Goal: Information Seeking & Learning: Learn about a topic

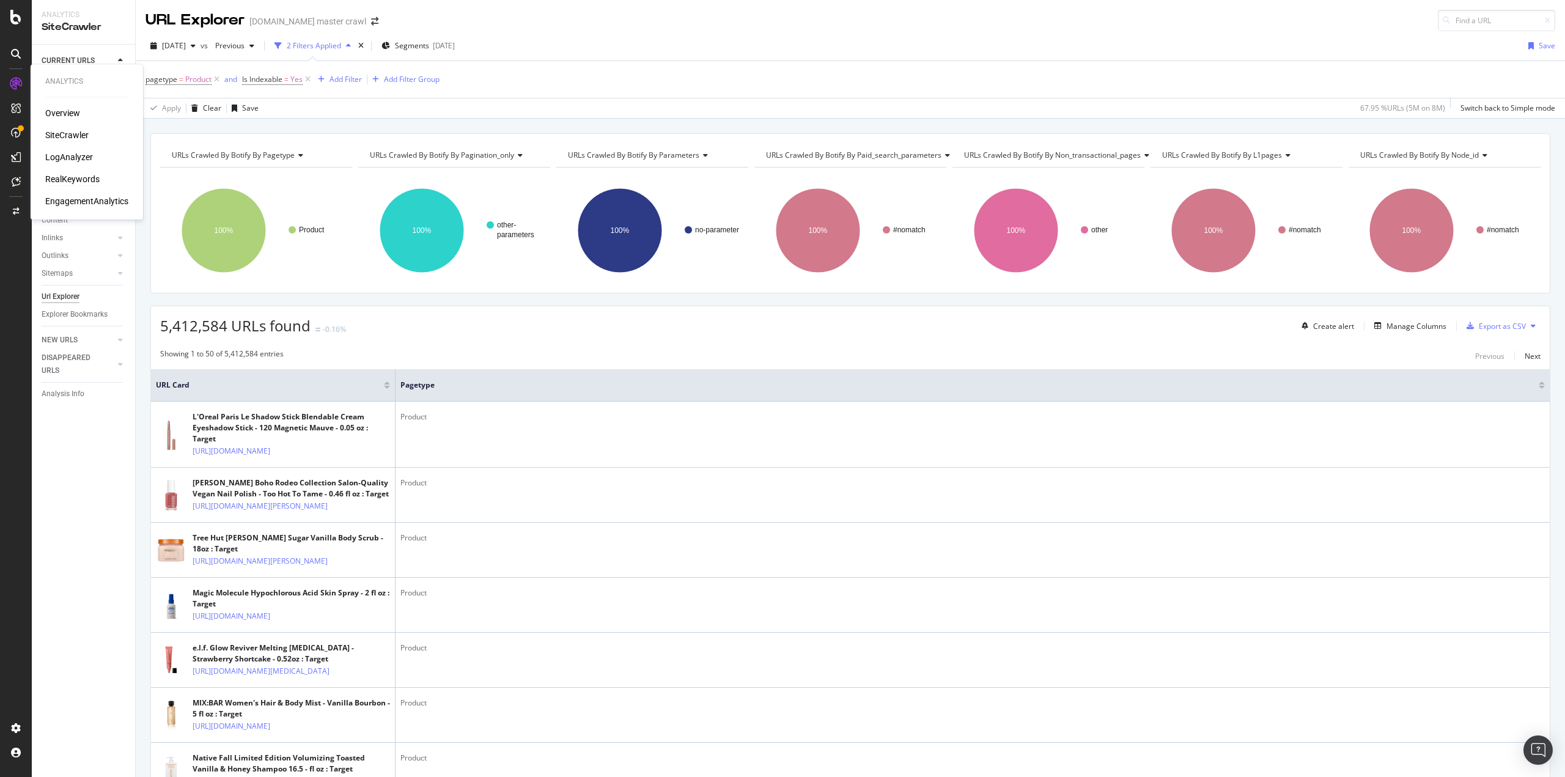
click at [66, 176] on div "RealKeywords" at bounding box center [72, 179] width 54 height 12
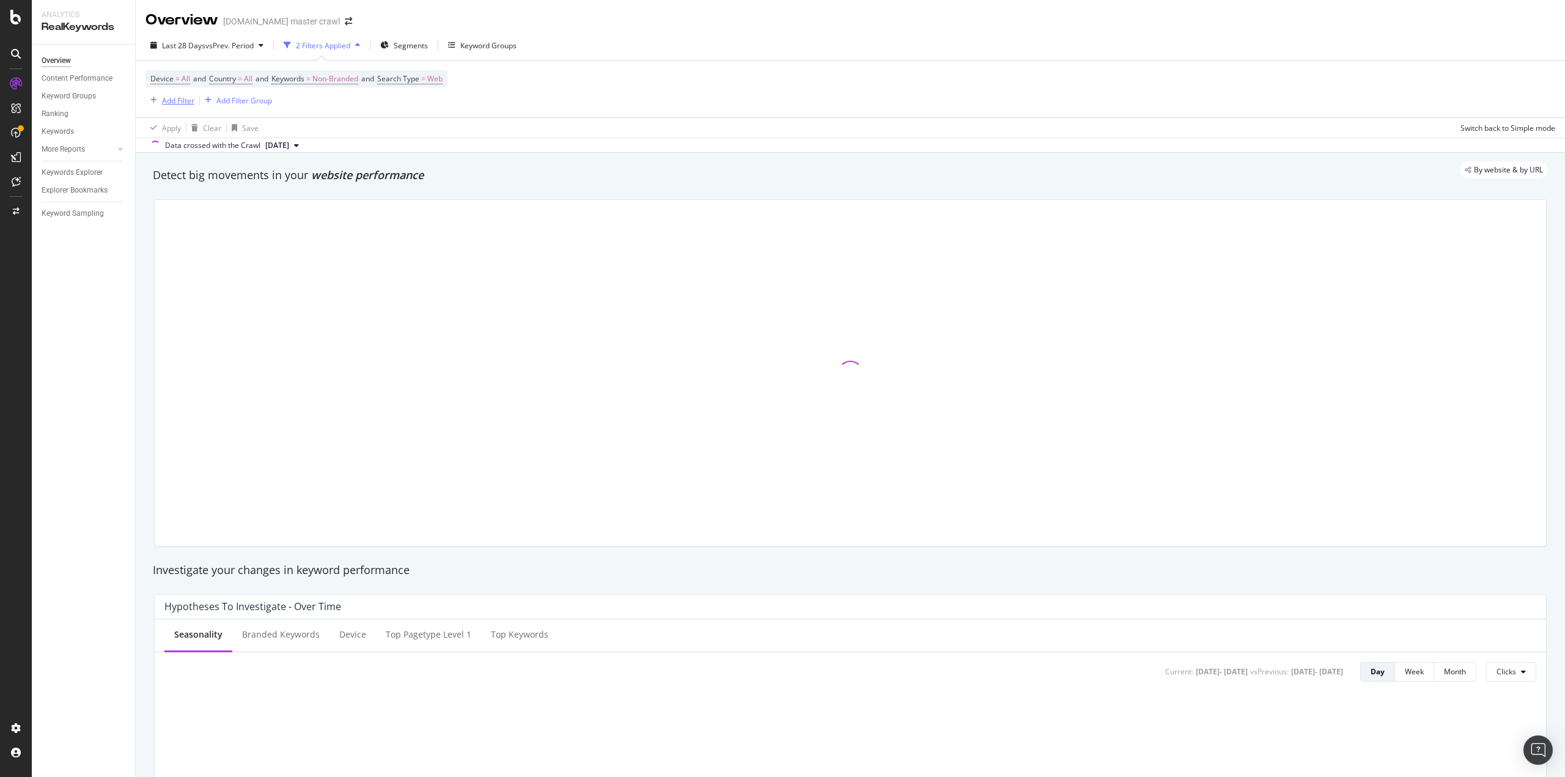
click at [180, 104] on div "Add Filter" at bounding box center [178, 100] width 32 height 10
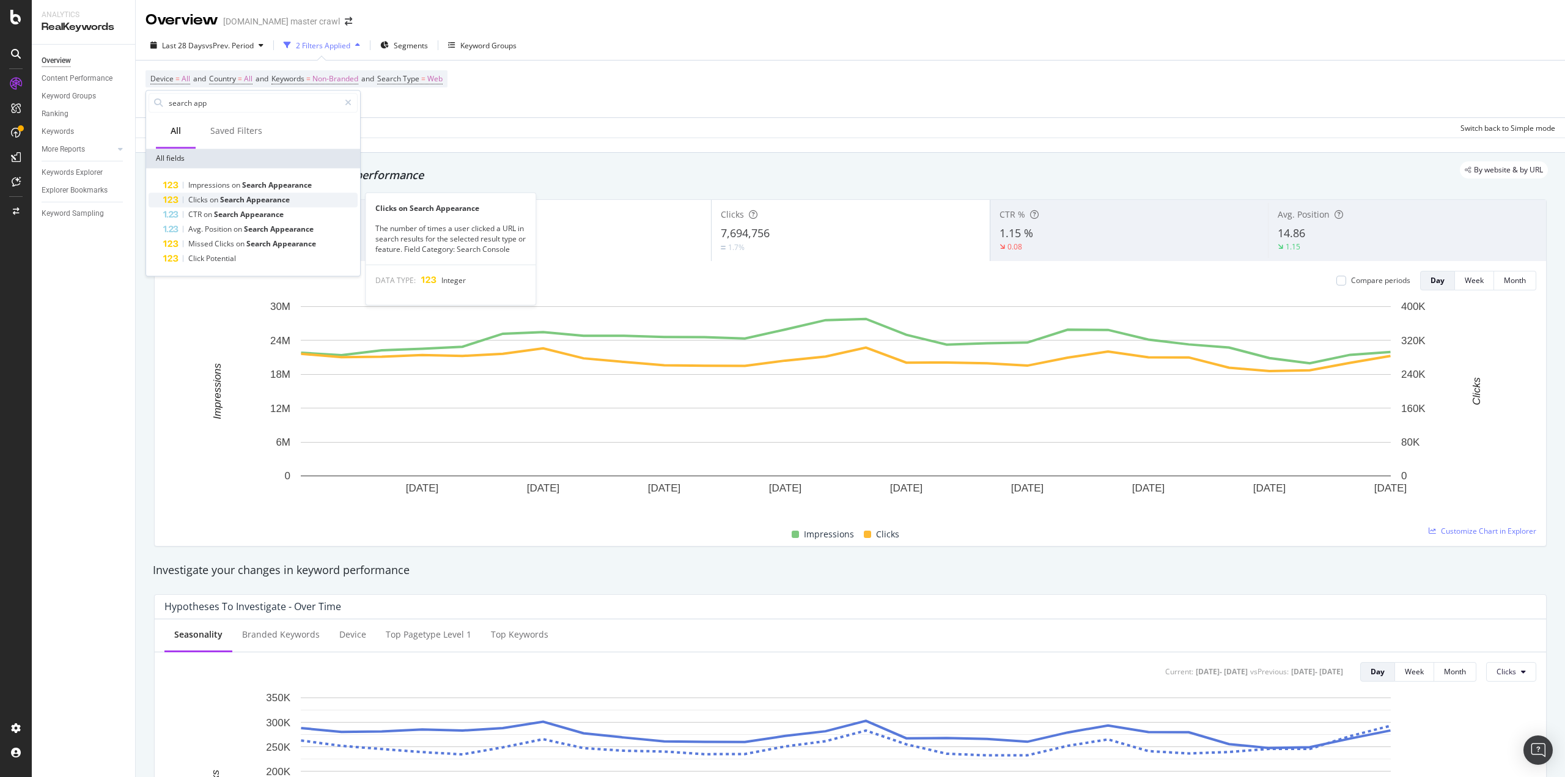
type input "search app"
click at [219, 199] on span "on" at bounding box center [215, 199] width 10 height 10
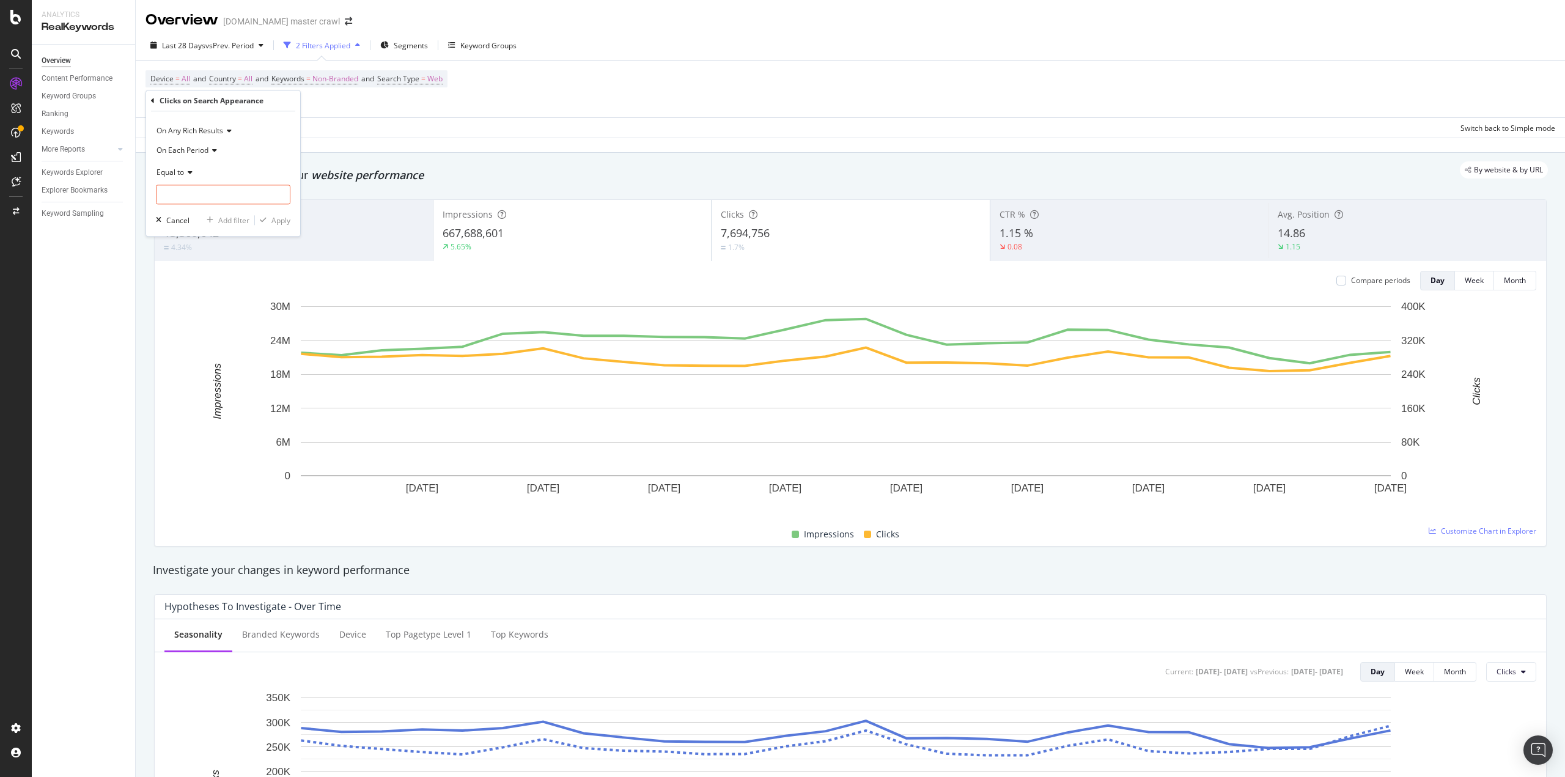
click at [215, 133] on span "On Any Rich Results" at bounding box center [190, 130] width 67 height 10
click at [205, 211] on span "On Merchant Listing" at bounding box center [196, 210] width 68 height 10
click at [199, 188] on input "number" at bounding box center [223, 195] width 135 height 20
click at [183, 180] on div "Equal to" at bounding box center [223, 173] width 135 height 20
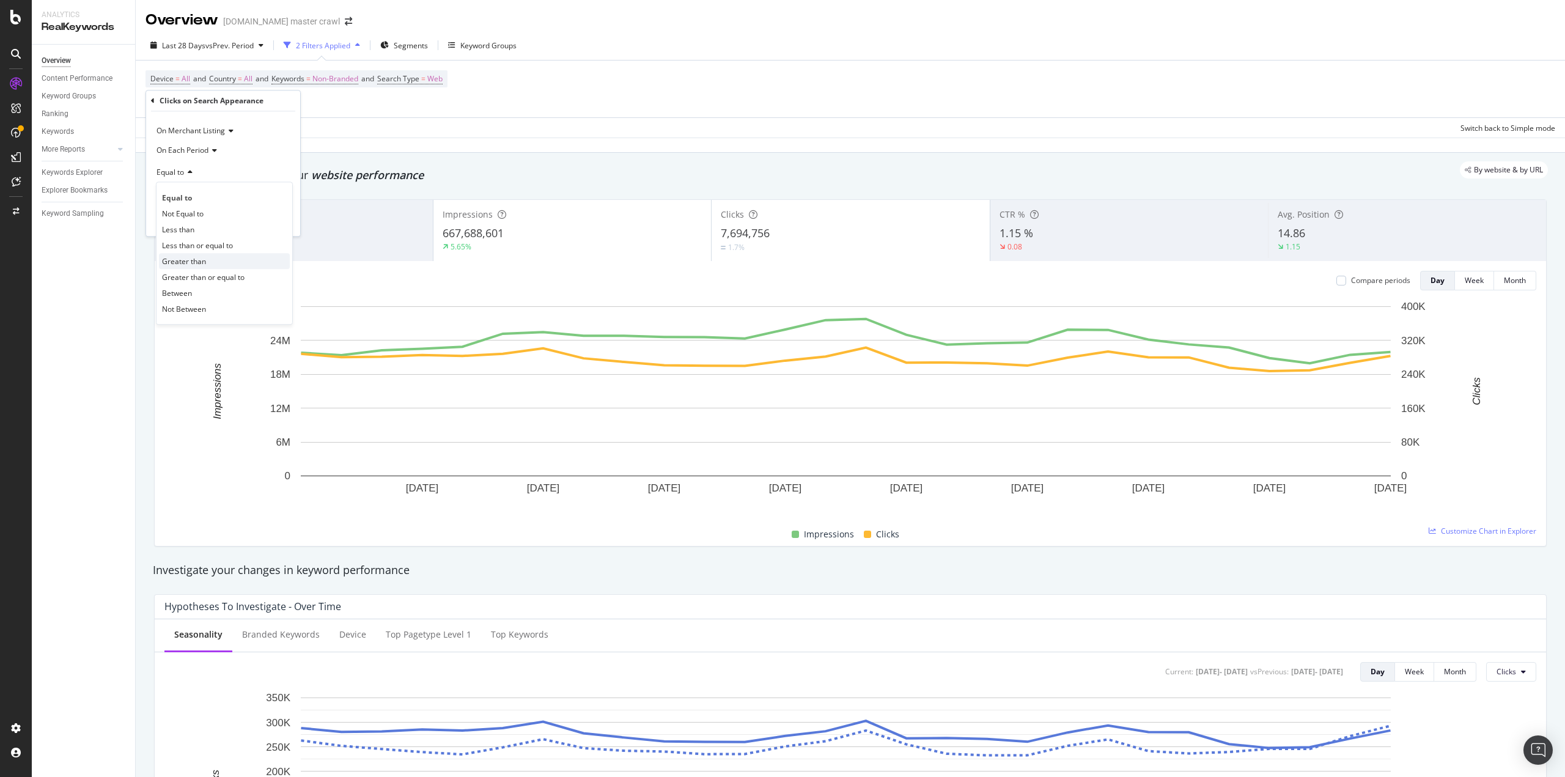
click at [180, 262] on span "Greater than" at bounding box center [184, 261] width 44 height 10
click at [194, 199] on input "number" at bounding box center [223, 195] width 135 height 20
type input "0"
click at [273, 221] on div "Apply" at bounding box center [281, 220] width 19 height 10
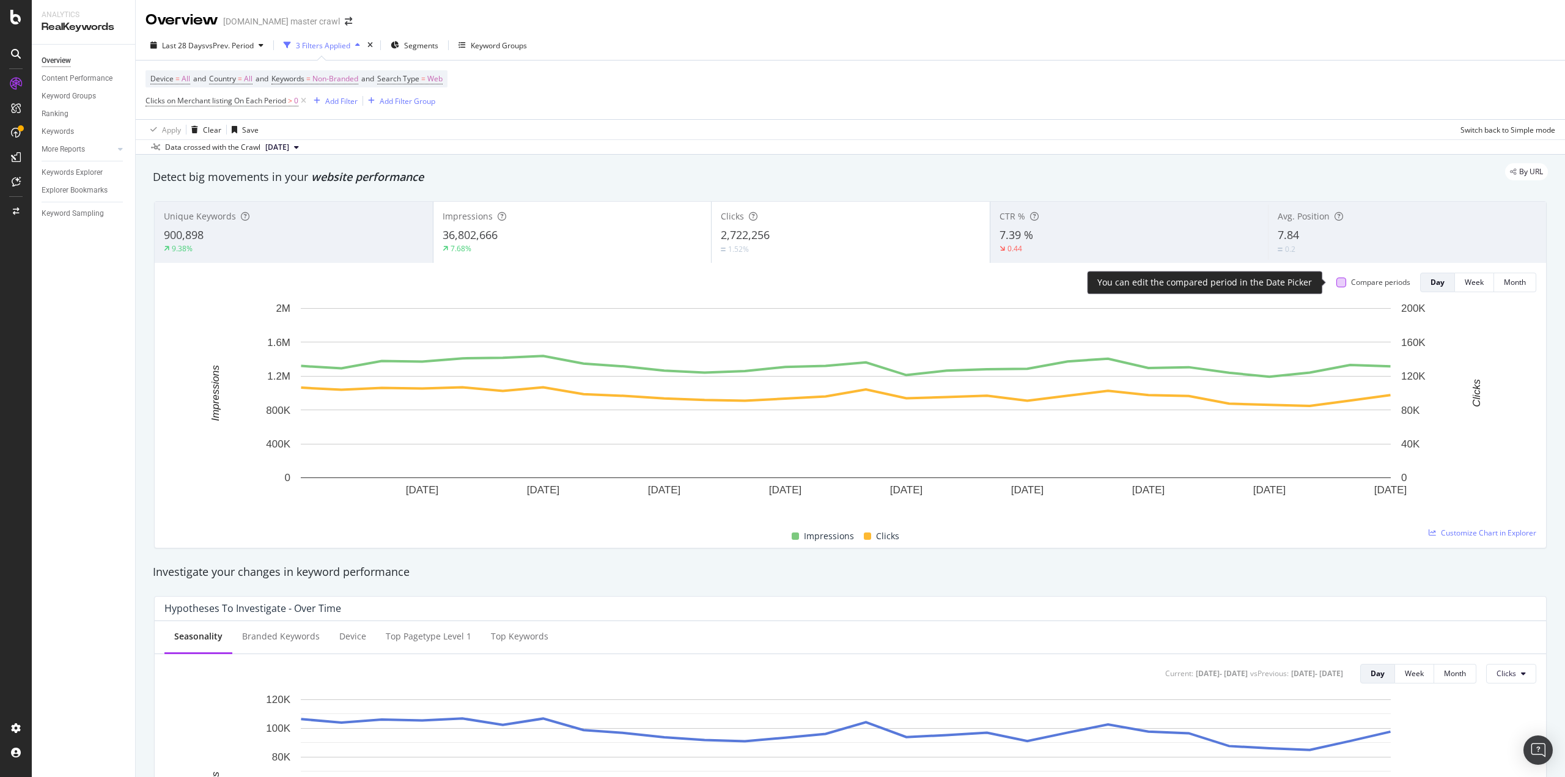
click at [1337, 283] on div at bounding box center [1342, 283] width 10 height 10
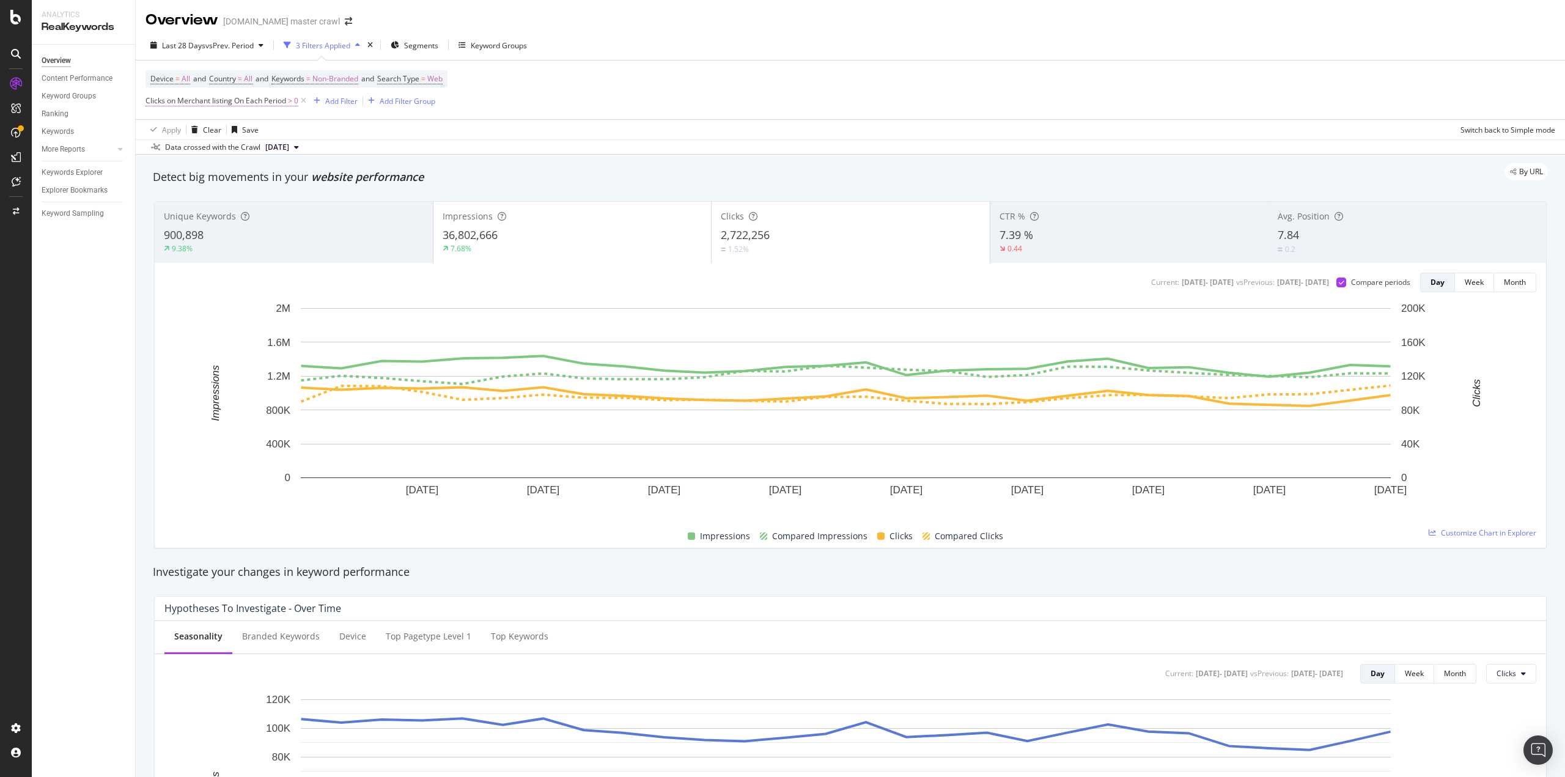
click at [272, 102] on span "Clicks on Merchant listing On Each Period" at bounding box center [216, 100] width 141 height 10
click at [203, 172] on icon at bounding box center [205, 171] width 9 height 7
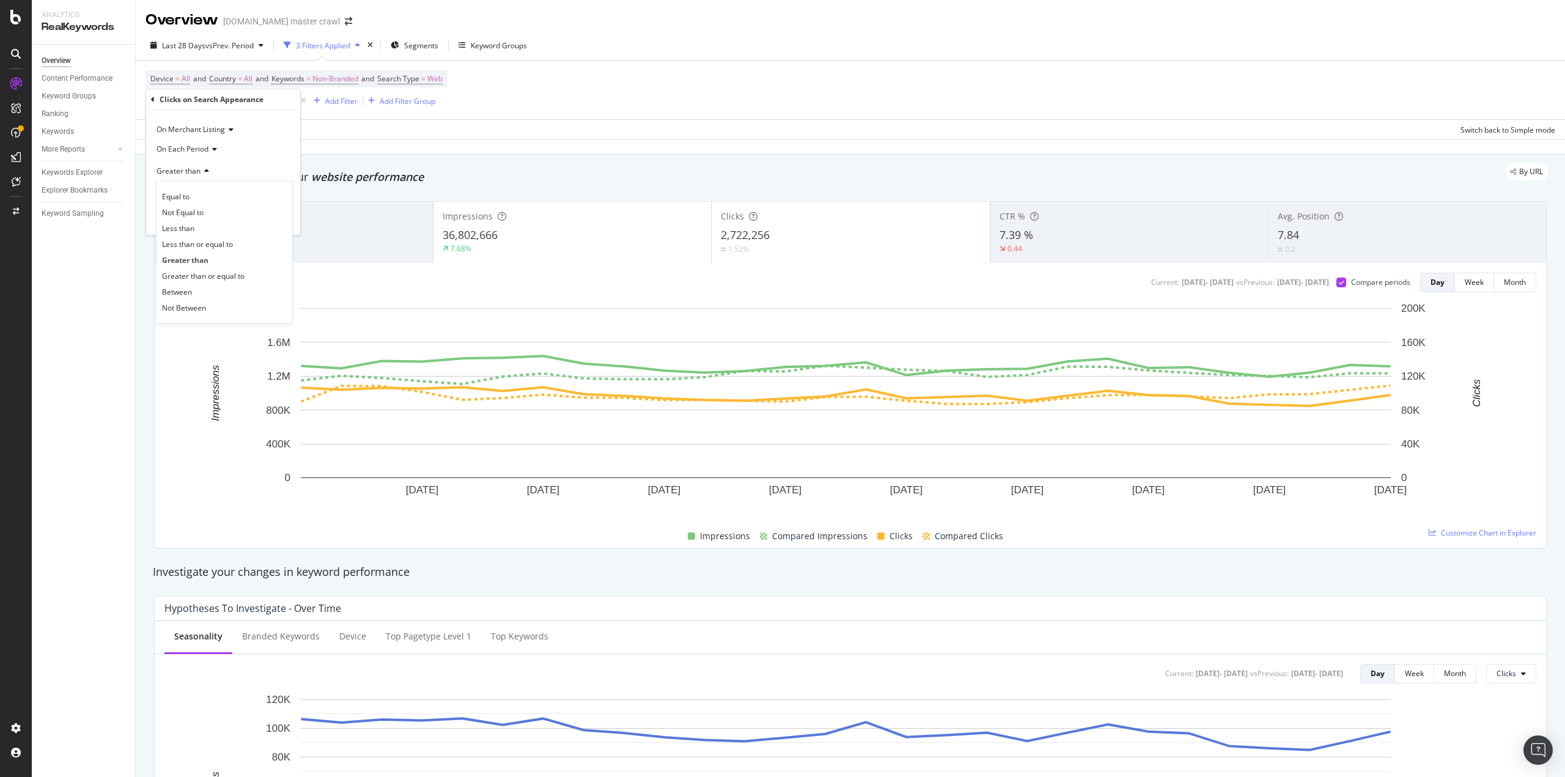
click at [761, 52] on div "Last 28 Days vs Prev. Period 3 Filters Applied Segments Keyword Groups" at bounding box center [851, 47] width 1430 height 24
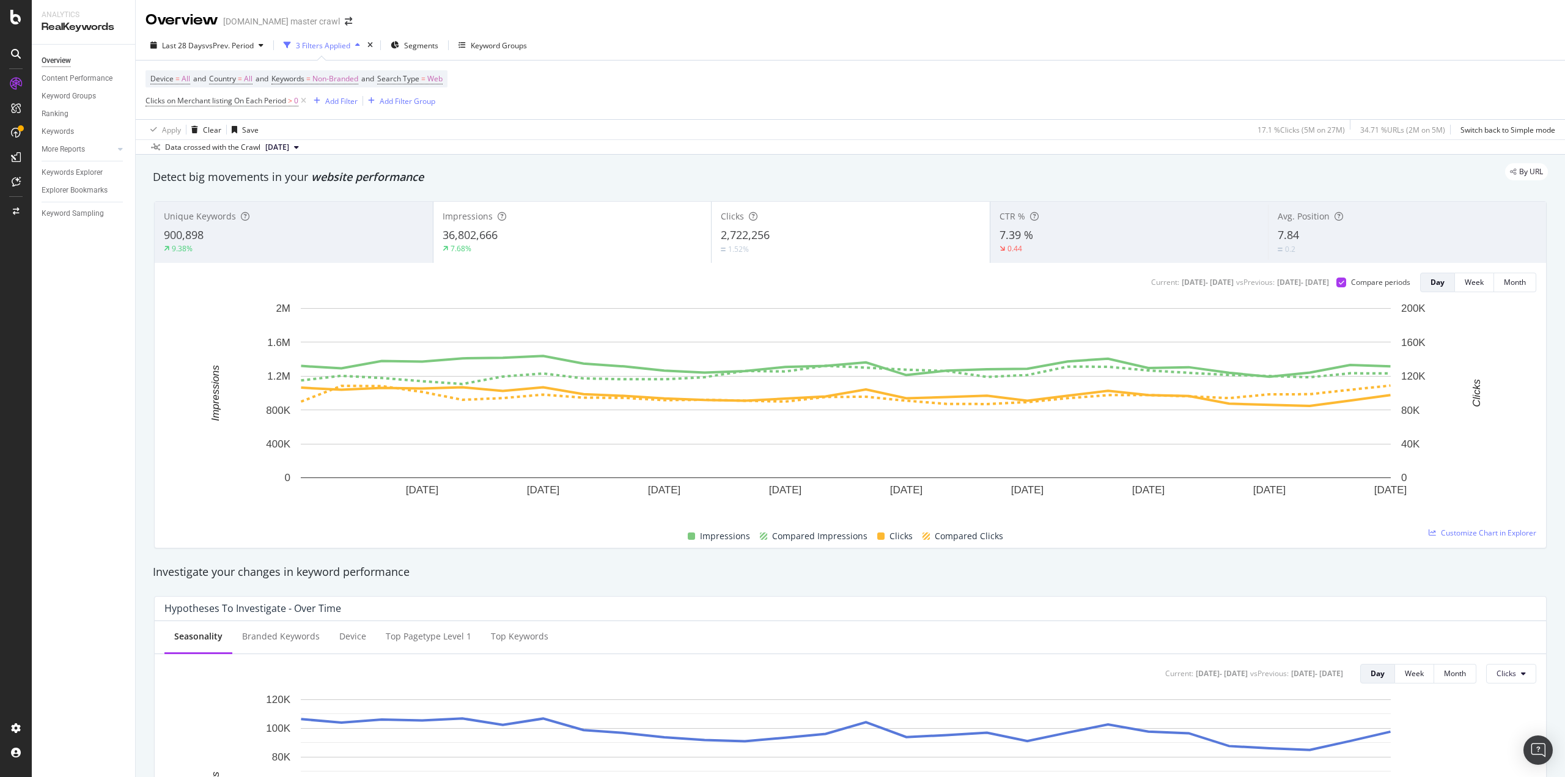
click at [65, 387] on div "Overview Content Performance Keyword Groups Ranking Keywords More Reports Count…" at bounding box center [83, 411] width 103 height 733
click at [355, 79] on span "Non-Branded" at bounding box center [335, 78] width 46 height 17
click at [341, 104] on div "button" at bounding box center [348, 107] width 15 height 7
click at [306, 202] on span "All" at bounding box center [362, 202] width 125 height 11
click at [419, 130] on div "Apply" at bounding box center [414, 133] width 19 height 10
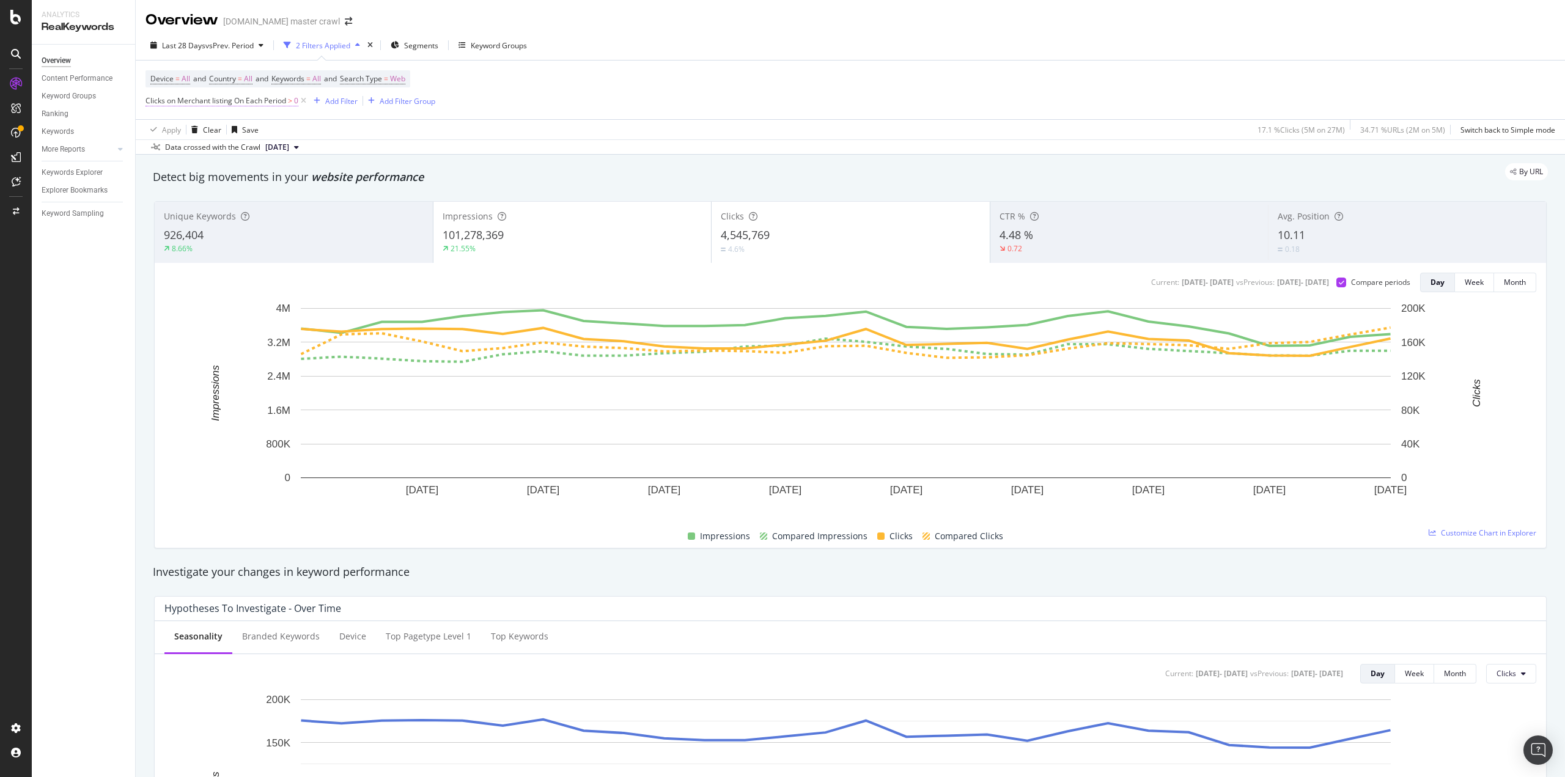
click at [246, 104] on span "Clicks on Merchant listing On Each Period" at bounding box center [216, 100] width 141 height 10
click at [150, 97] on div "Clicks on Search Appearance On Merchant Listing On Each Period Greater than 0 C…" at bounding box center [223, 162] width 154 height 146
click at [152, 99] on icon at bounding box center [153, 99] width 4 height 7
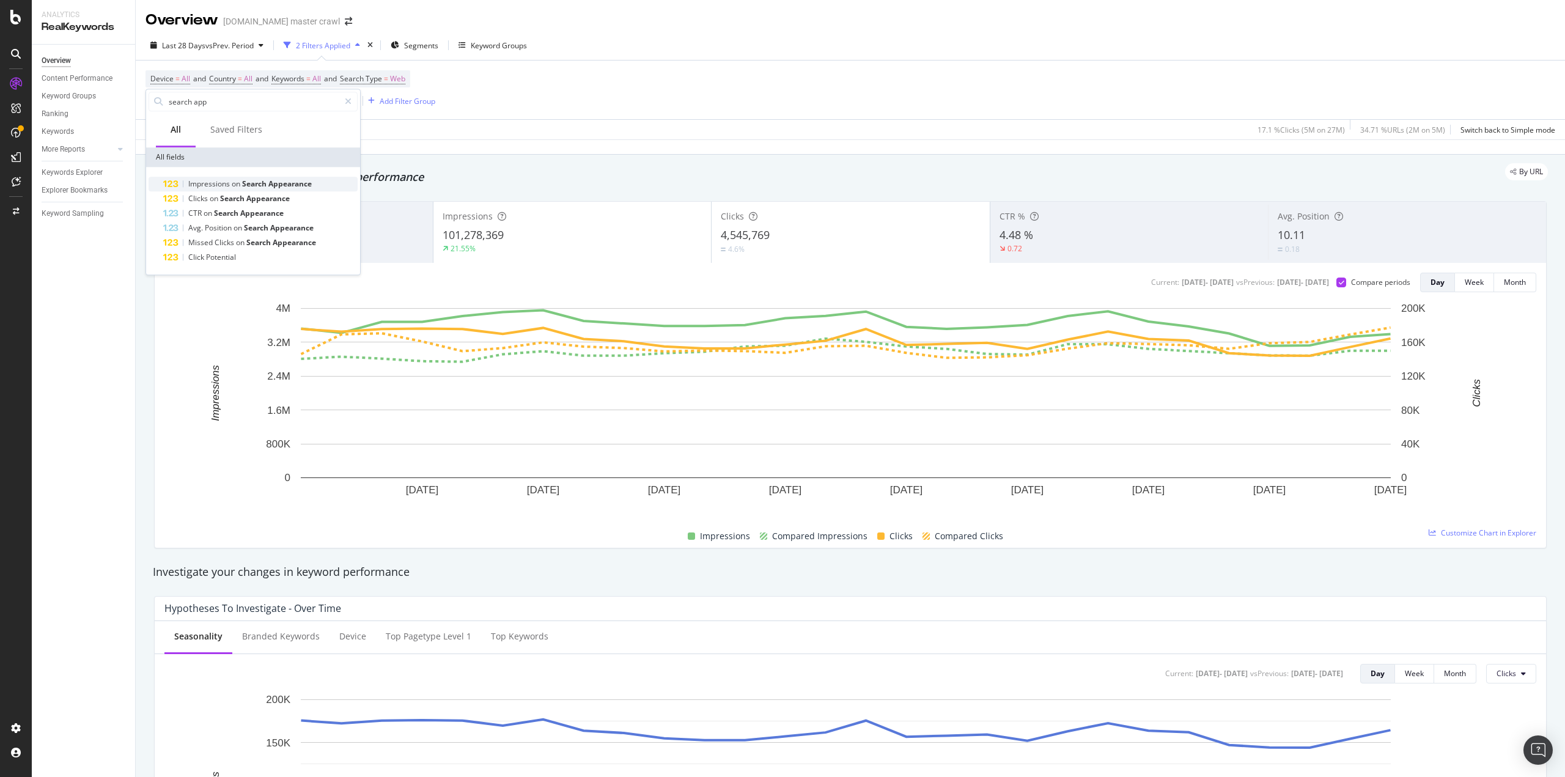
click at [285, 183] on span "Appearance" at bounding box center [289, 184] width 43 height 10
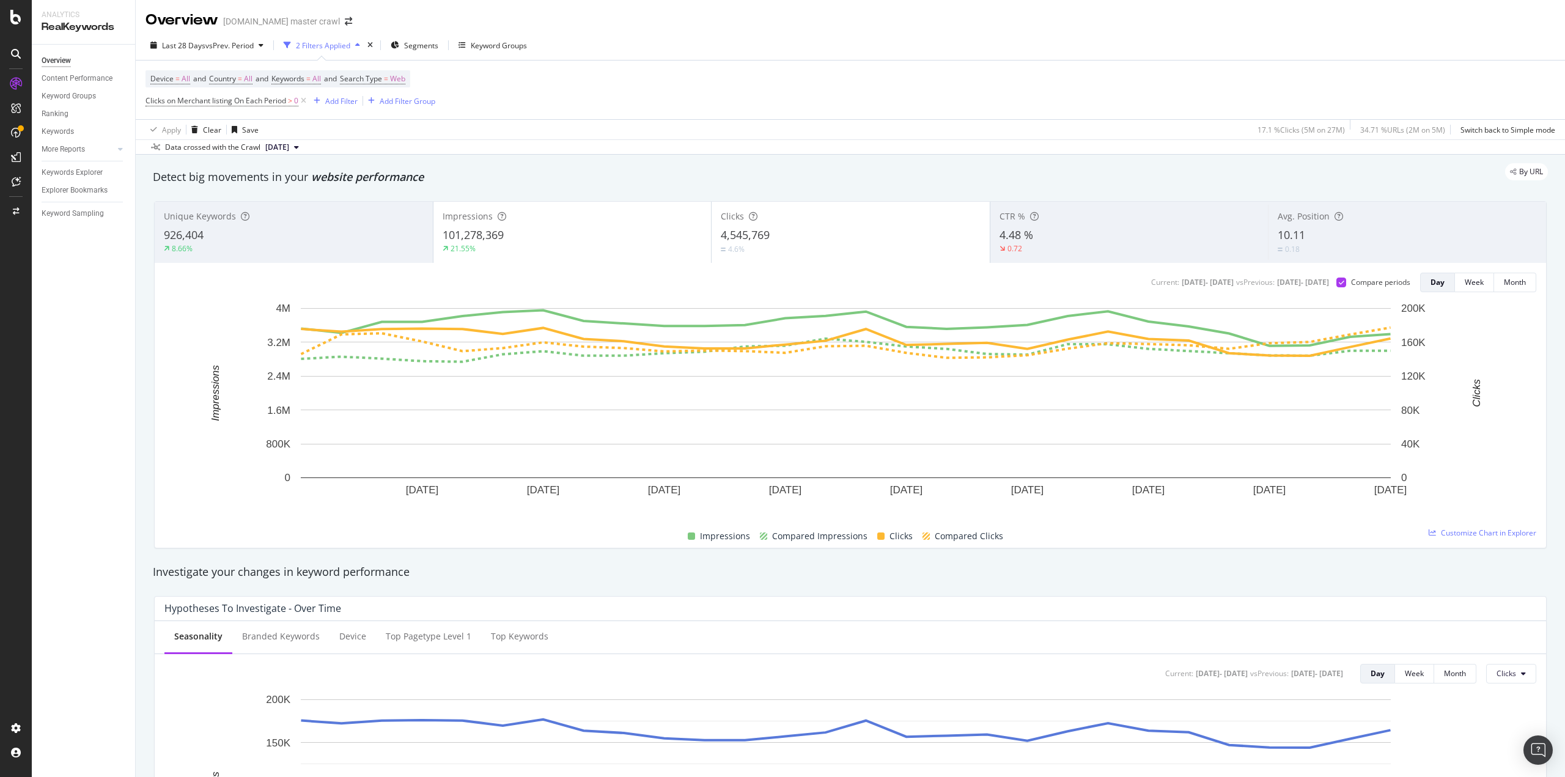
click at [435, 124] on div "Apply Clear Save 17.1 % Clicks ( 5M on 27M ) 34.71 % URLs ( 2M on 5M ) Switch b…" at bounding box center [851, 129] width 1430 height 20
click at [270, 100] on span "Clicks on Merchant listing On Each Period" at bounding box center [216, 100] width 141 height 10
click at [152, 101] on icon at bounding box center [153, 99] width 4 height 7
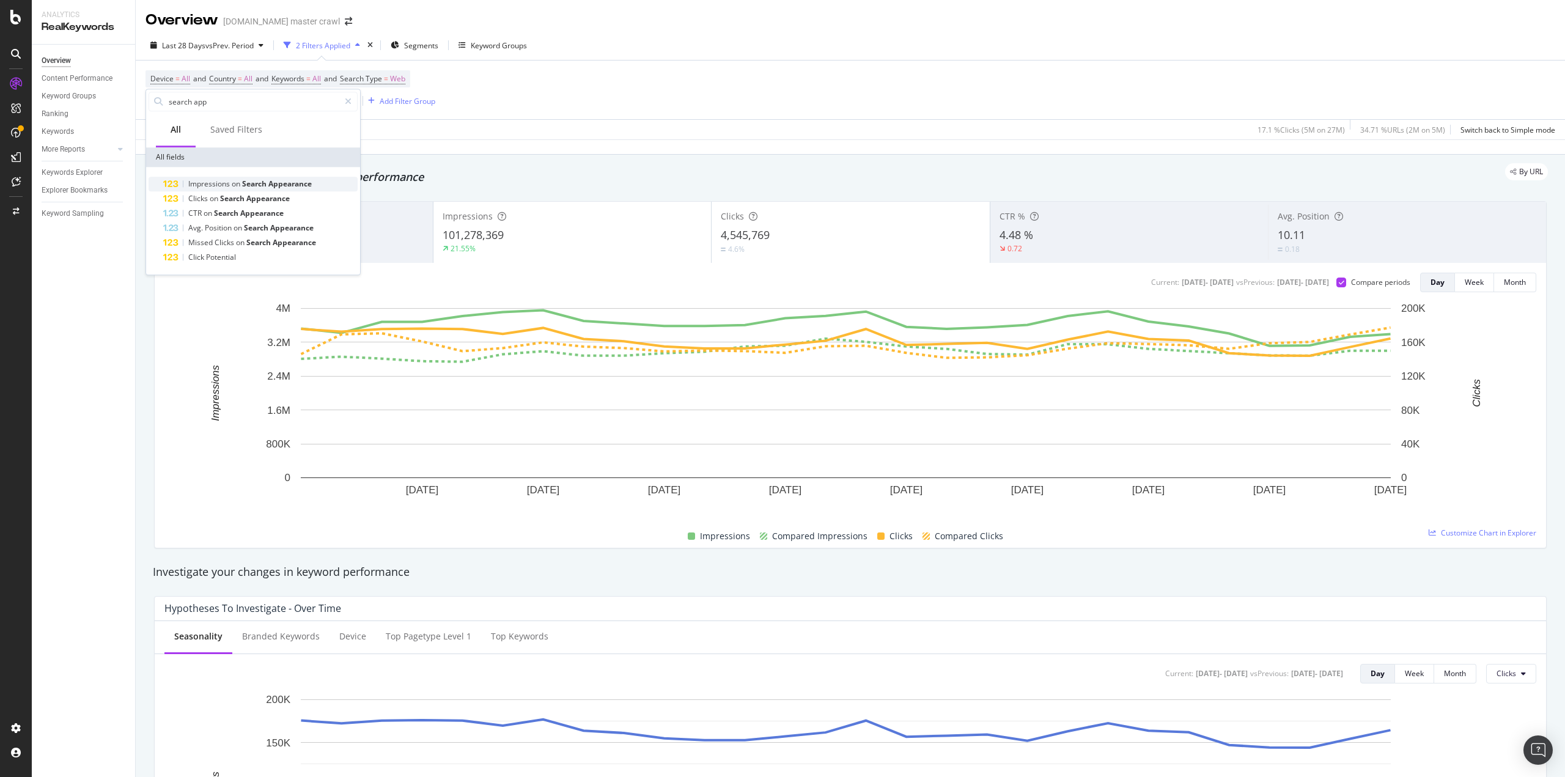
click at [268, 180] on span "Search" at bounding box center [255, 184] width 26 height 10
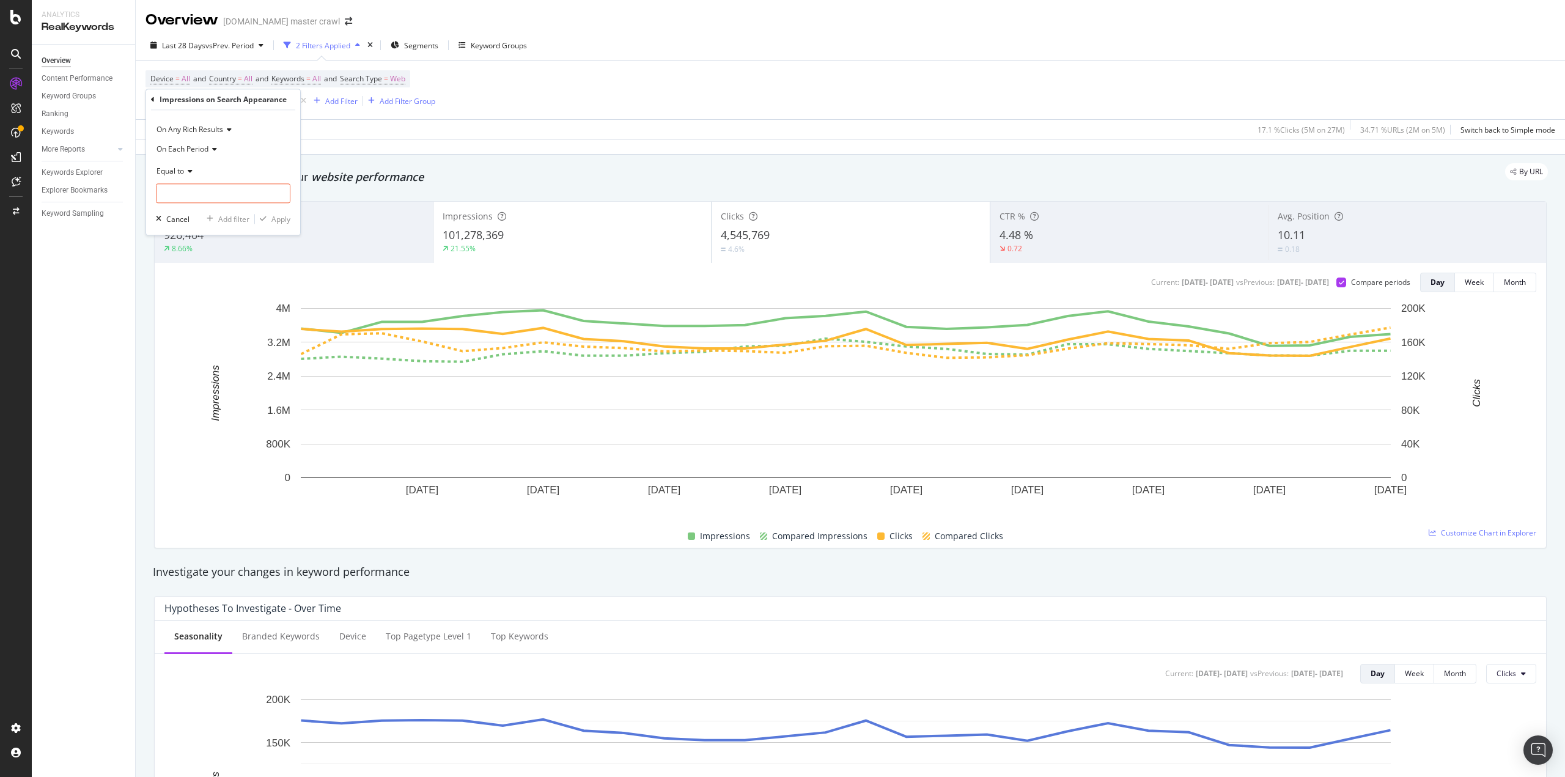
click at [230, 122] on div "On Any Rich Results" at bounding box center [223, 130] width 135 height 20
click at [223, 215] on span "On Merchant Listing" at bounding box center [196, 218] width 68 height 10
click at [192, 174] on icon at bounding box center [188, 171] width 9 height 7
click at [199, 257] on span "Greater than" at bounding box center [184, 260] width 44 height 10
click at [213, 196] on input "number" at bounding box center [223, 193] width 135 height 20
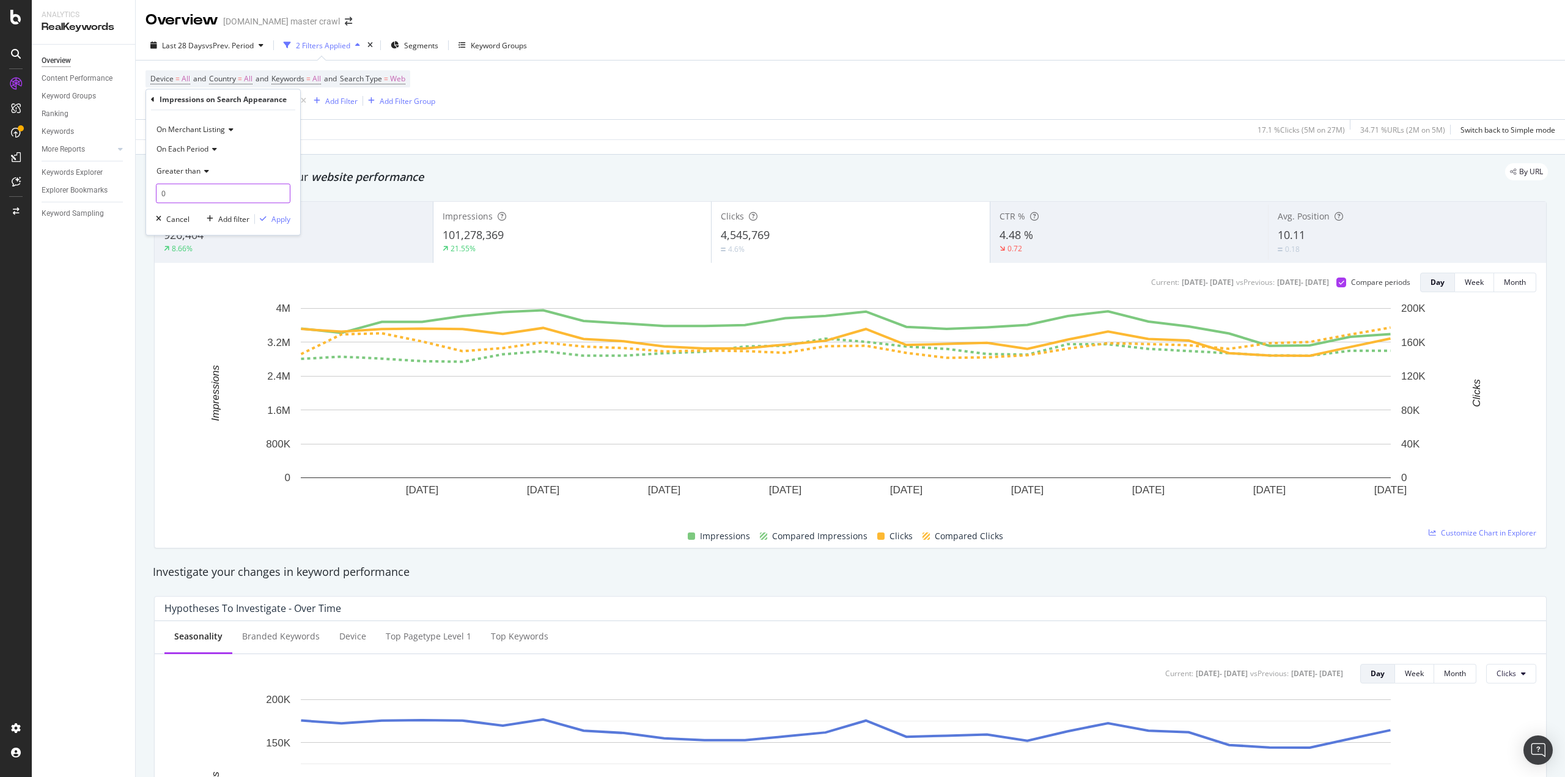
type input "0"
click at [215, 150] on icon at bounding box center [213, 149] width 9 height 7
click at [204, 149] on span "On Each Period" at bounding box center [183, 149] width 52 height 10
click at [220, 189] on span "On Current Period" at bounding box center [193, 190] width 62 height 10
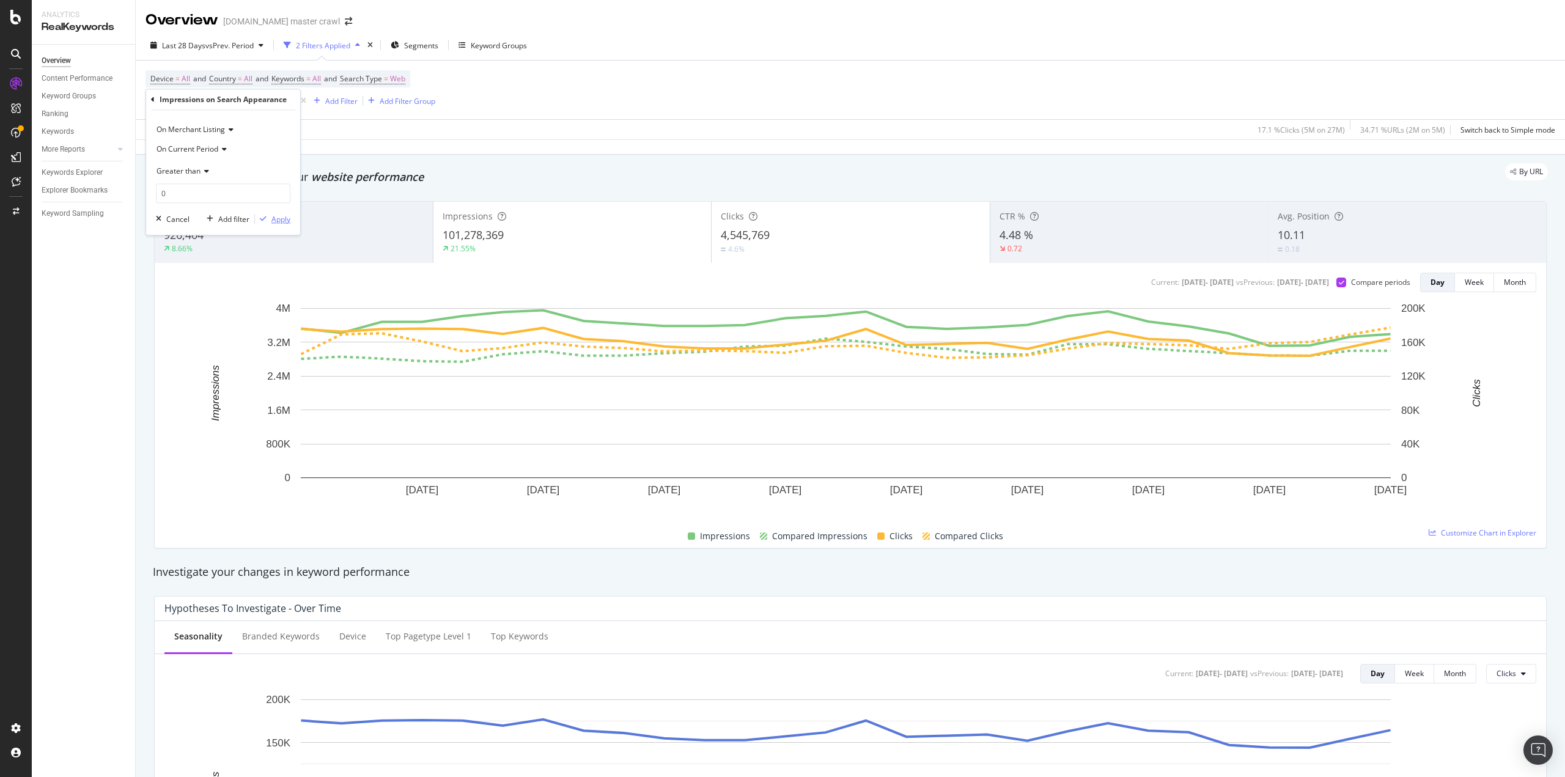
click at [278, 220] on div "Apply" at bounding box center [281, 219] width 19 height 10
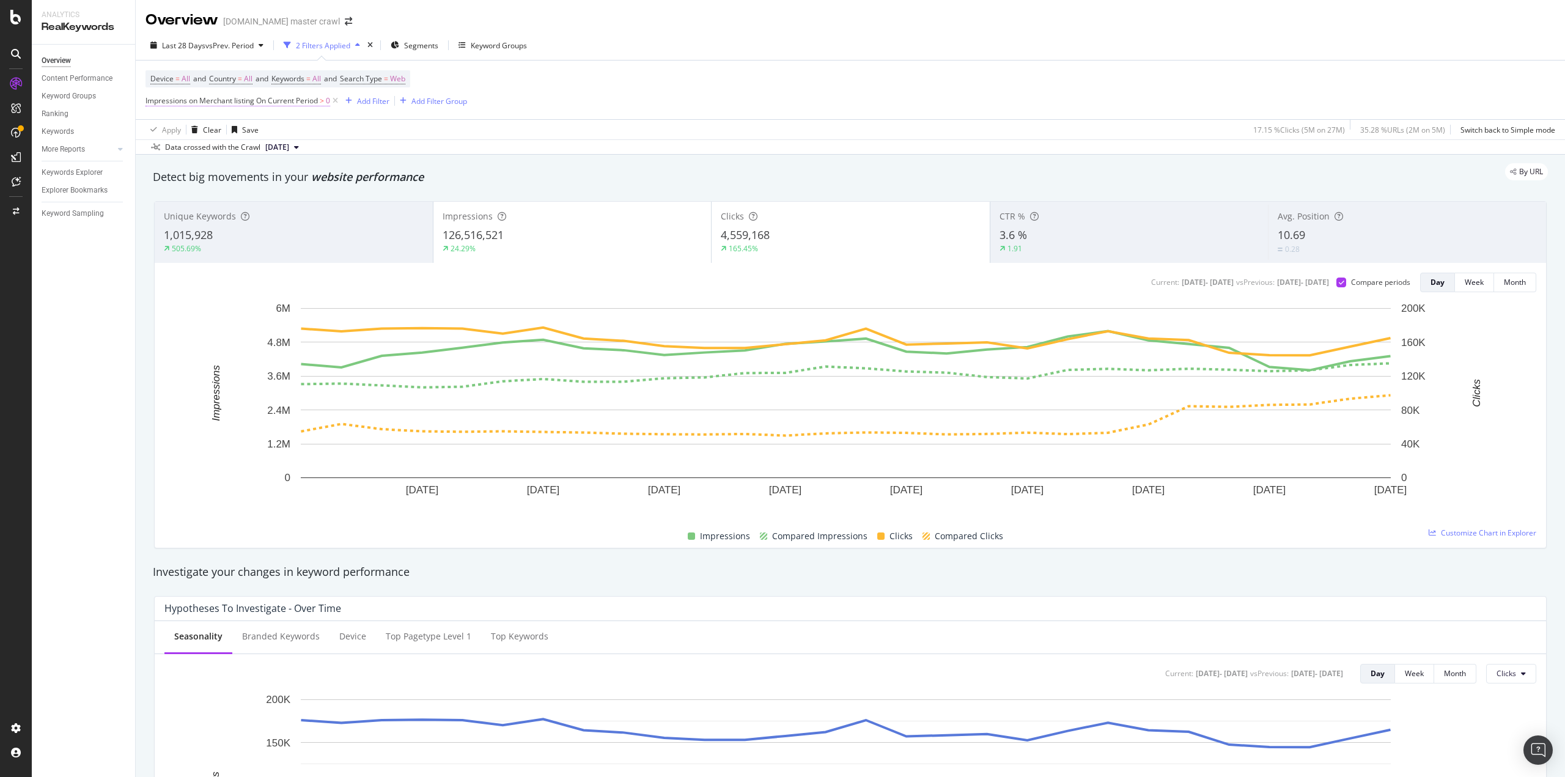
click at [265, 105] on span "Impressions on Merchant listing On Current Period" at bounding box center [232, 100] width 172 height 10
click at [201, 151] on span "On Current Period" at bounding box center [188, 149] width 62 height 10
click at [166, 349] on rect "A chart." at bounding box center [845, 408] width 1363 height 213
click at [208, 101] on span "Impressions on Merchant listing On Current Period" at bounding box center [232, 100] width 172 height 10
click at [214, 146] on span "On Current Period" at bounding box center [188, 149] width 62 height 10
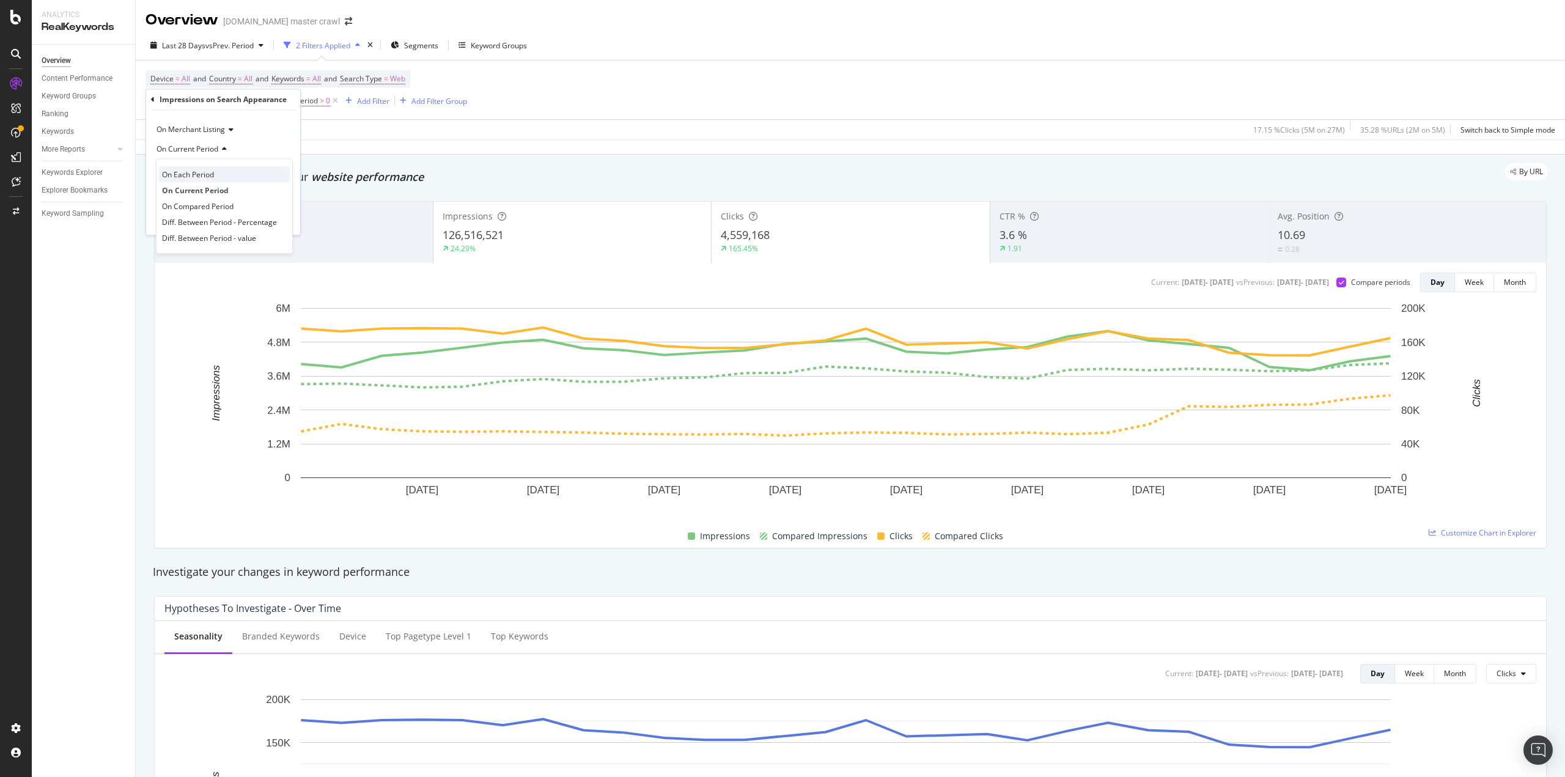
click at [198, 175] on span "On Each Period" at bounding box center [188, 174] width 52 height 10
click at [279, 218] on div "Apply" at bounding box center [281, 219] width 19 height 10
